Goal: Task Accomplishment & Management: Use online tool/utility

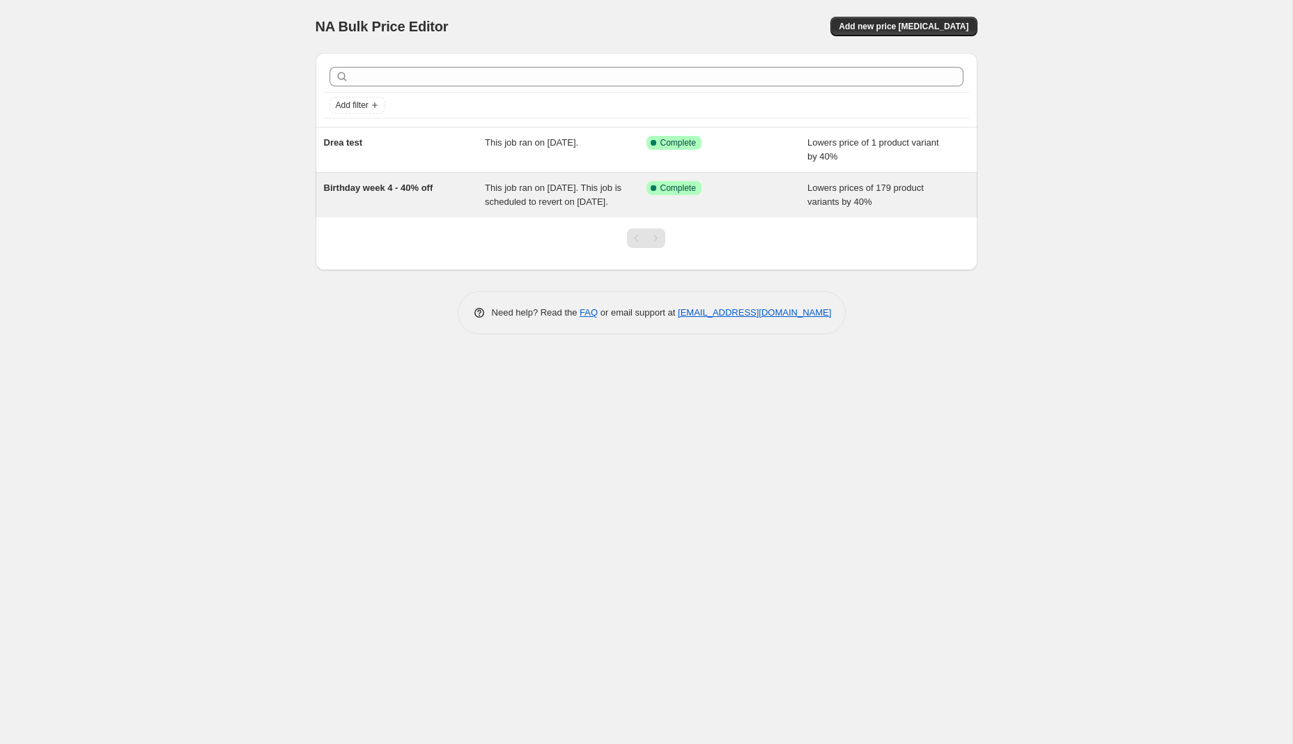
click at [562, 207] on span "This job ran on [DATE]. This job is scheduled to revert on [DATE]." at bounding box center [553, 195] width 137 height 24
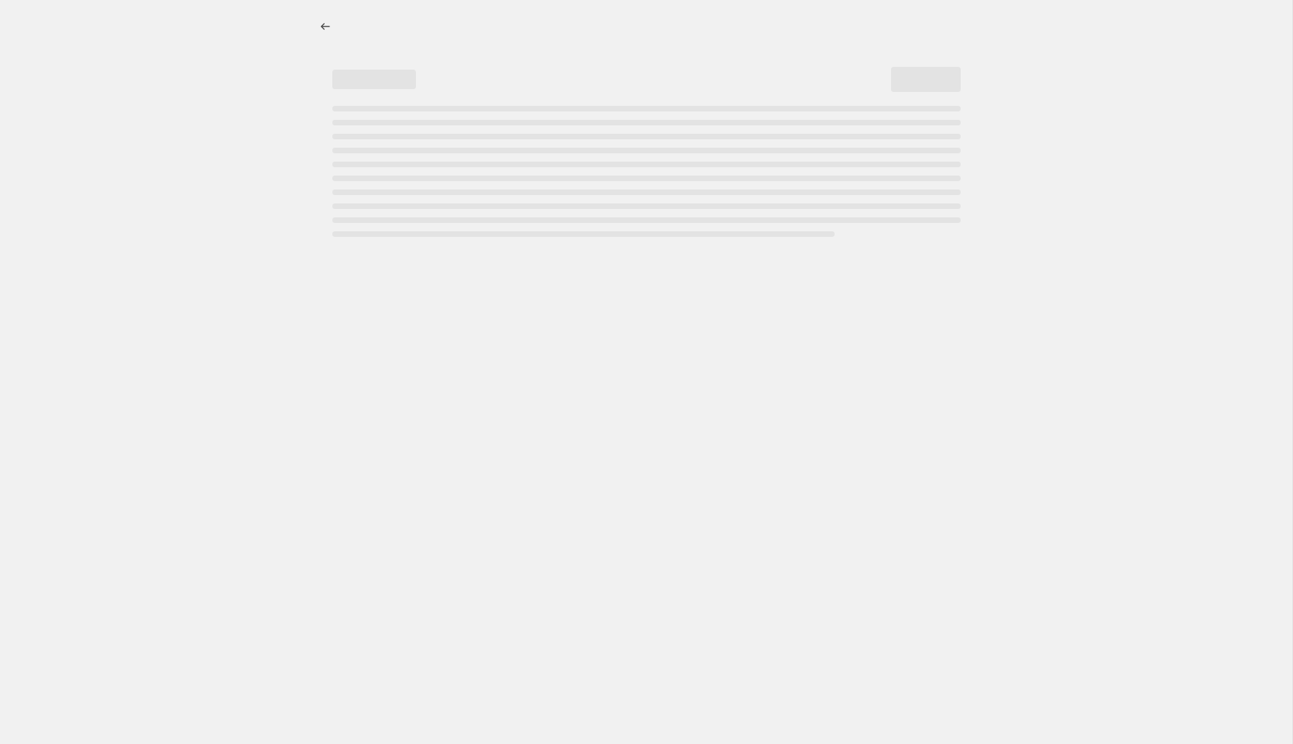
select select "percentage"
select select "collection"
